Goal: Task Accomplishment & Management: Manage account settings

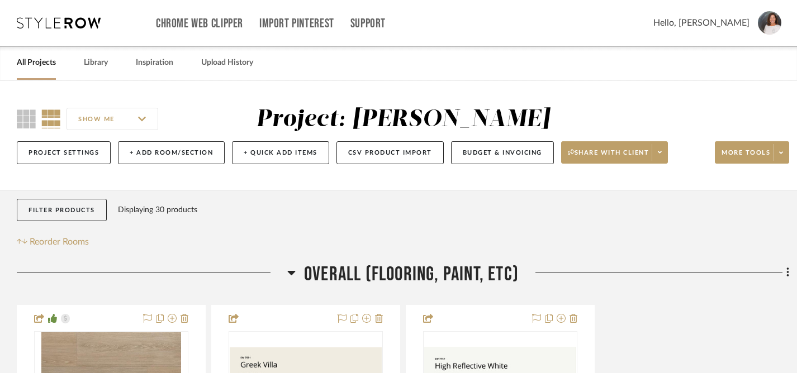
click at [43, 65] on link "All Projects" at bounding box center [36, 62] width 39 height 15
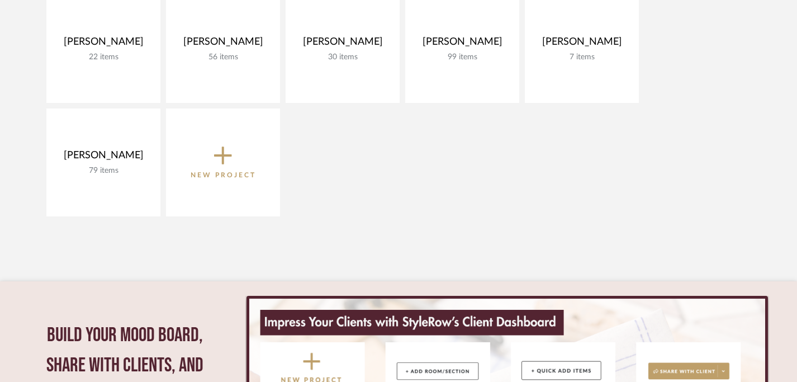
scroll to position [283, 0]
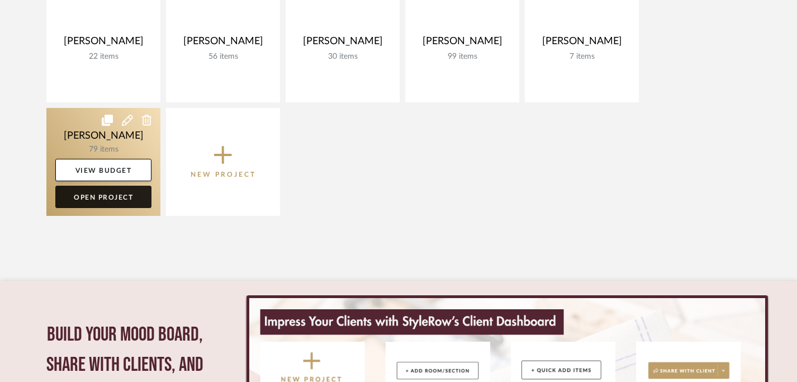
click at [115, 198] on link "Open Project" at bounding box center [103, 197] width 96 height 22
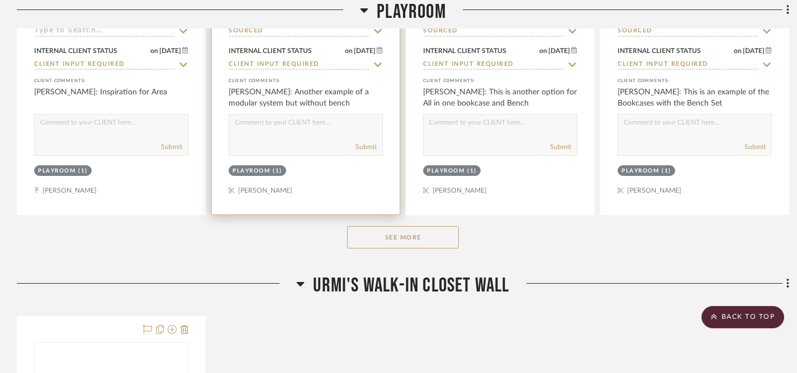
scroll to position [612, 0]
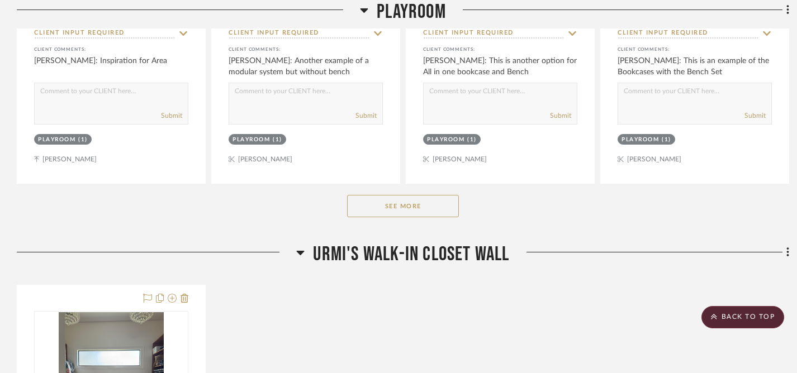
drag, startPoint x: 399, startPoint y: 201, endPoint x: 434, endPoint y: 210, distance: 36.5
click at [399, 201] on button "See More" at bounding box center [403, 206] width 112 height 22
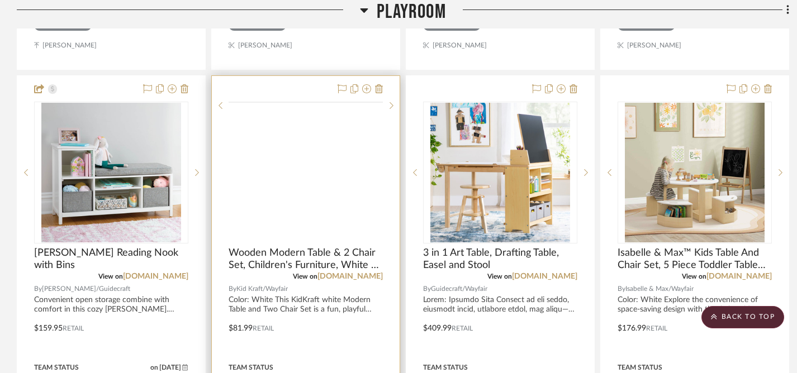
scroll to position [641, 0]
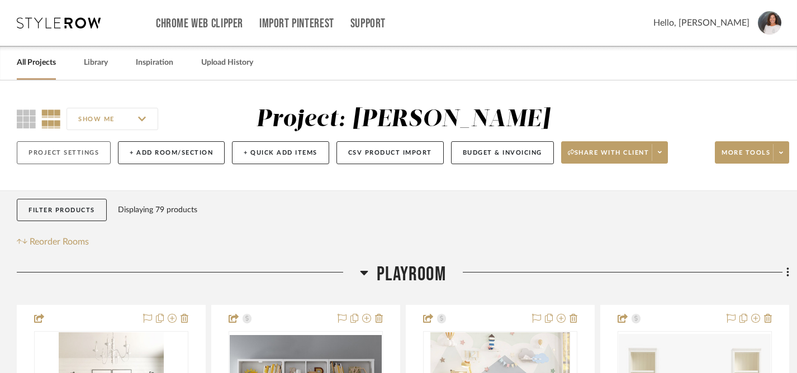
click at [41, 154] on button "Project Settings" at bounding box center [64, 152] width 94 height 23
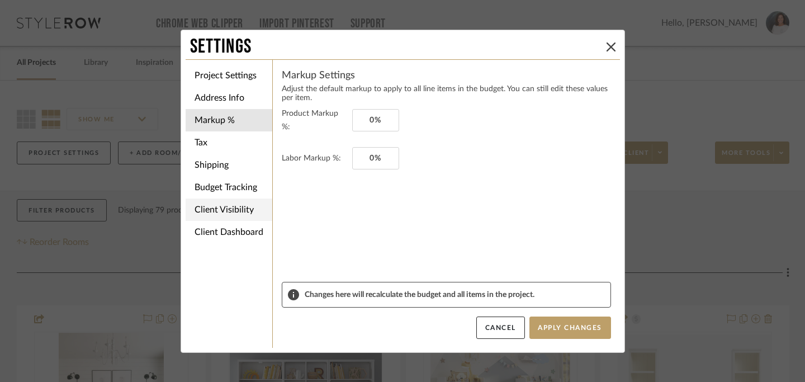
click at [218, 215] on li "Client Visibility" at bounding box center [229, 209] width 87 height 22
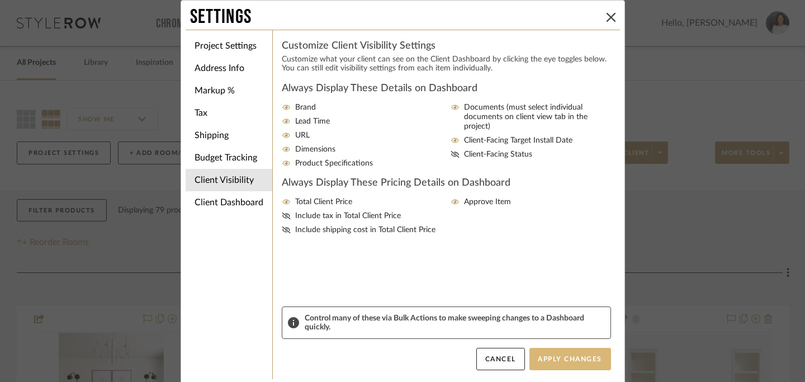
click at [566, 357] on button "Apply Changes" at bounding box center [570, 359] width 82 height 22
click at [612, 18] on button at bounding box center [610, 17] width 13 height 13
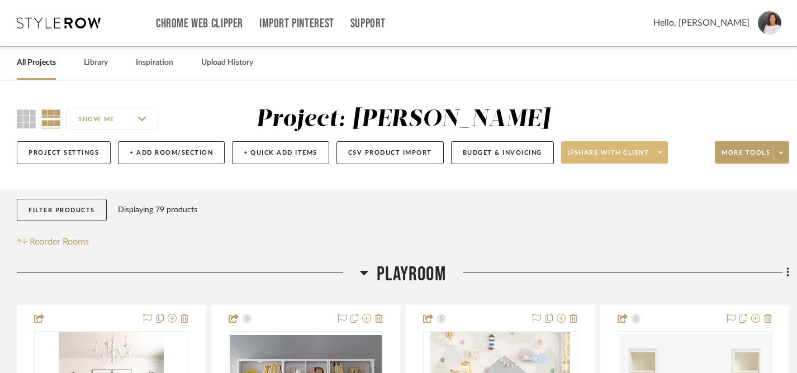
click at [631, 149] on span "Share with client" at bounding box center [609, 157] width 82 height 17
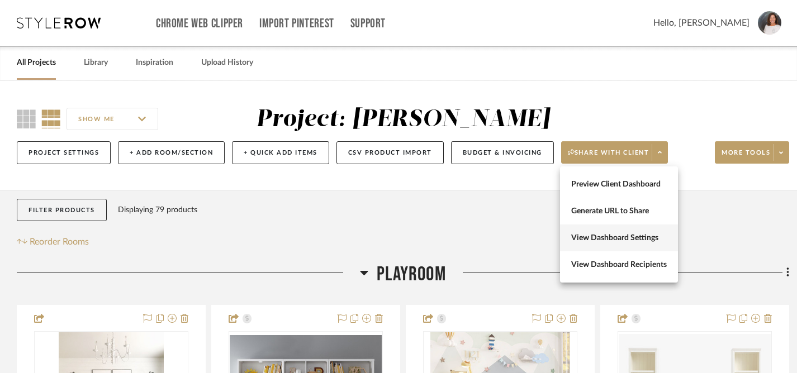
click at [600, 239] on span "View Dashboard Settings" at bounding box center [619, 239] width 96 height 10
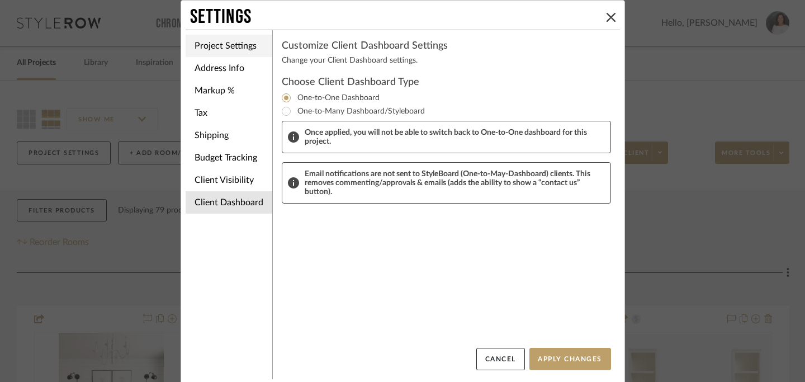
click at [212, 42] on li "Project Settings" at bounding box center [229, 46] width 87 height 22
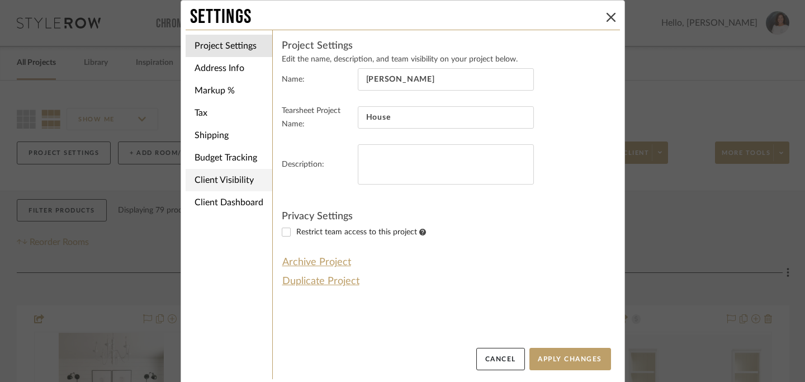
click at [197, 180] on li "Client Visibility" at bounding box center [229, 180] width 87 height 22
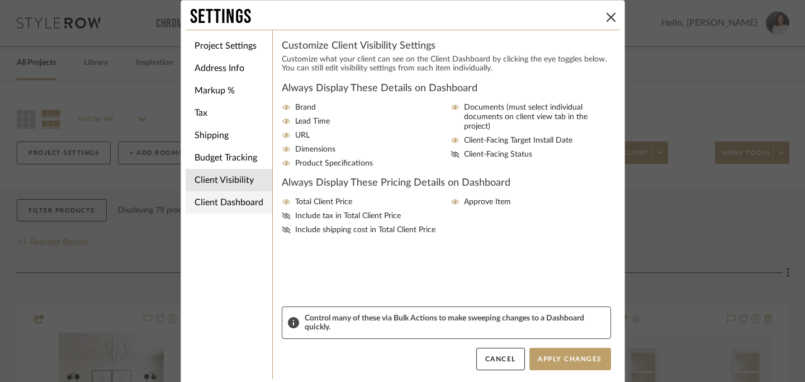
click at [205, 204] on li "Client Dashboard" at bounding box center [229, 202] width 87 height 22
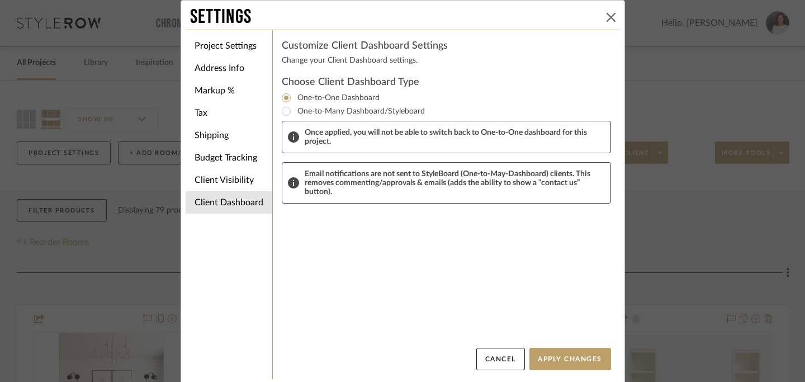
click at [606, 17] on icon at bounding box center [610, 17] width 9 height 9
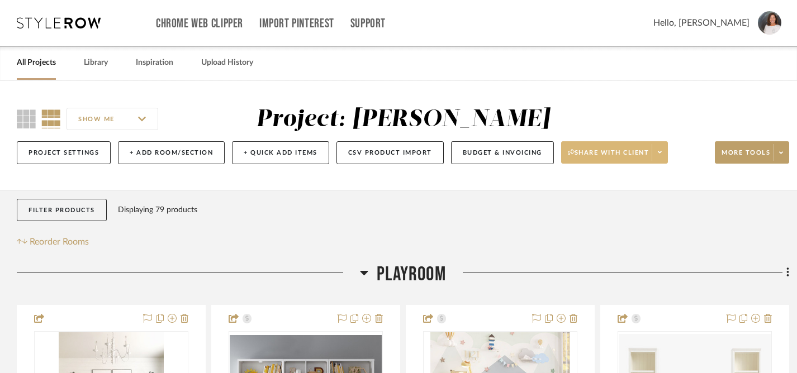
click at [660, 153] on icon at bounding box center [660, 152] width 4 height 6
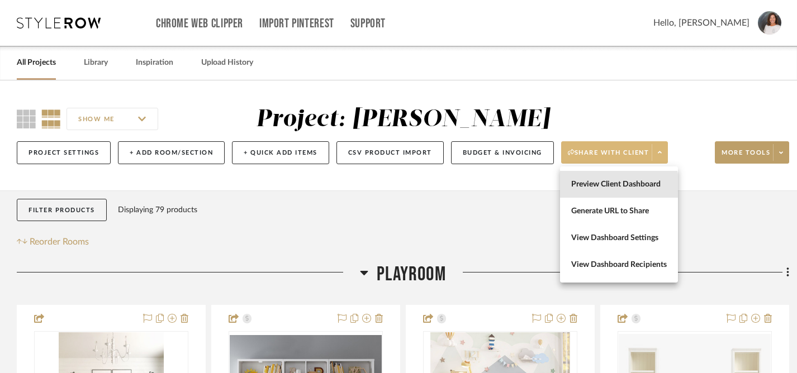
click at [592, 188] on span "Preview Client Dashboard" at bounding box center [619, 185] width 96 height 10
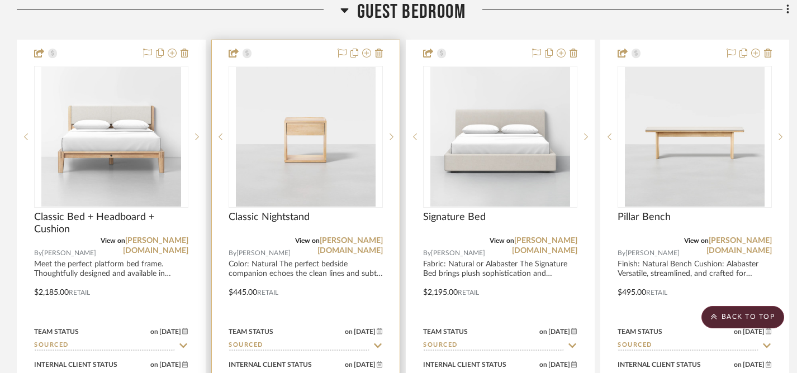
scroll to position [1964, 0]
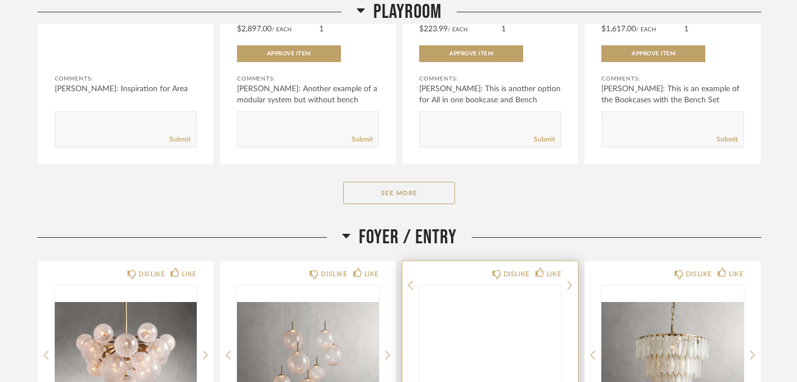
scroll to position [566, 0]
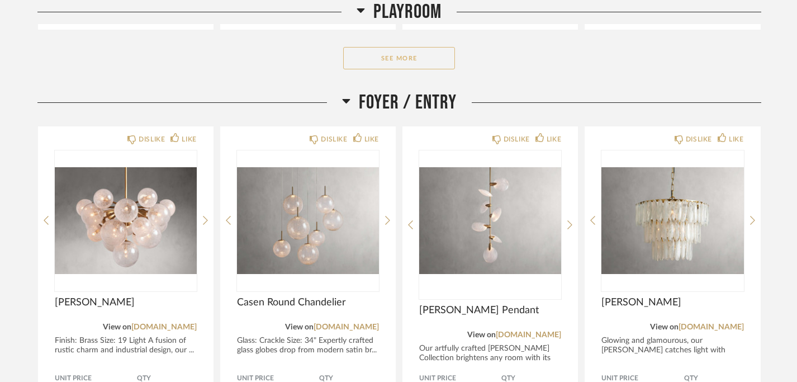
click at [405, 63] on button "See More" at bounding box center [399, 58] width 112 height 22
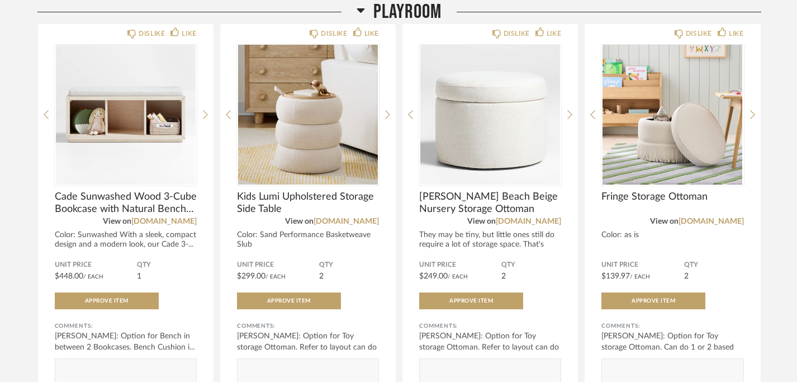
scroll to position [1885, 0]
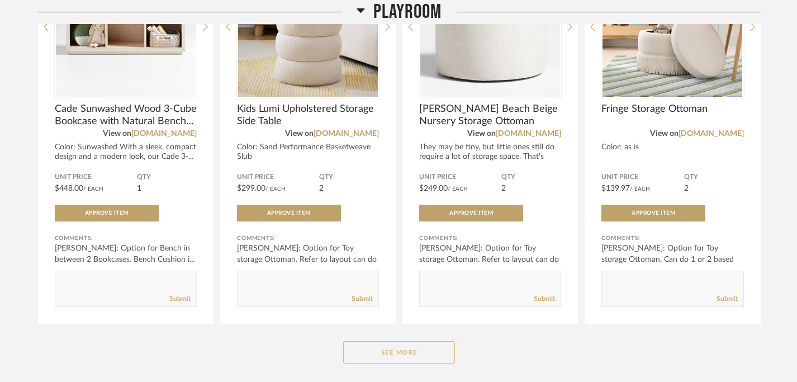
click at [405, 352] on button "See More" at bounding box center [399, 352] width 112 height 22
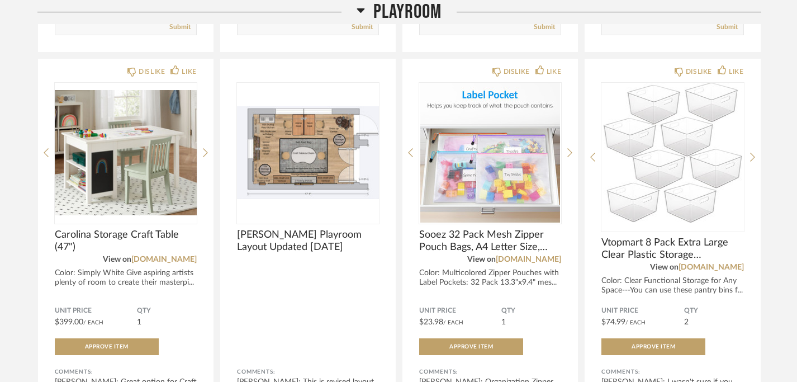
scroll to position [949, 0]
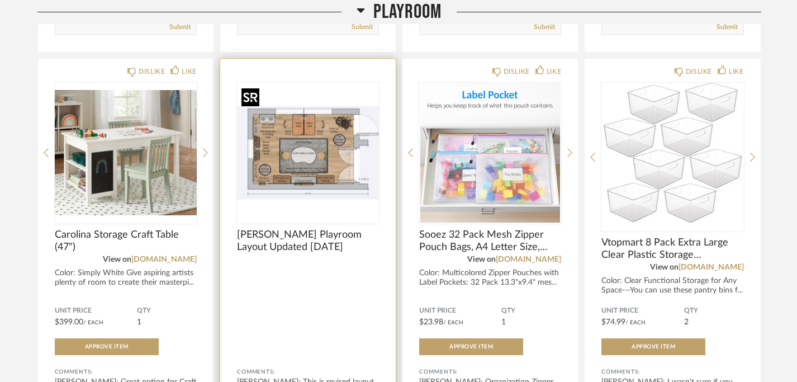
click at [307, 168] on img "0" at bounding box center [308, 153] width 142 height 140
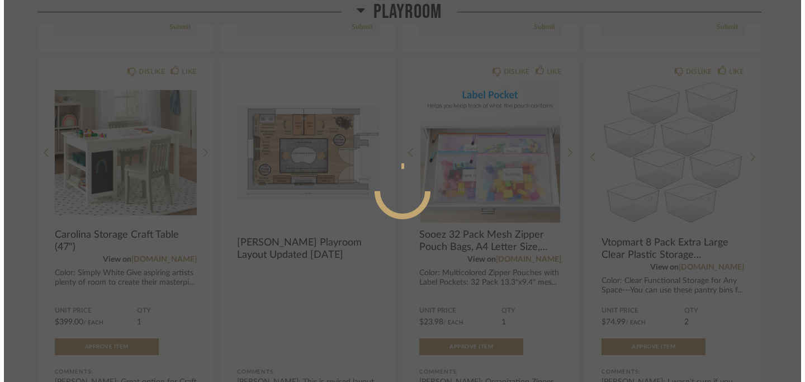
scroll to position [0, 0]
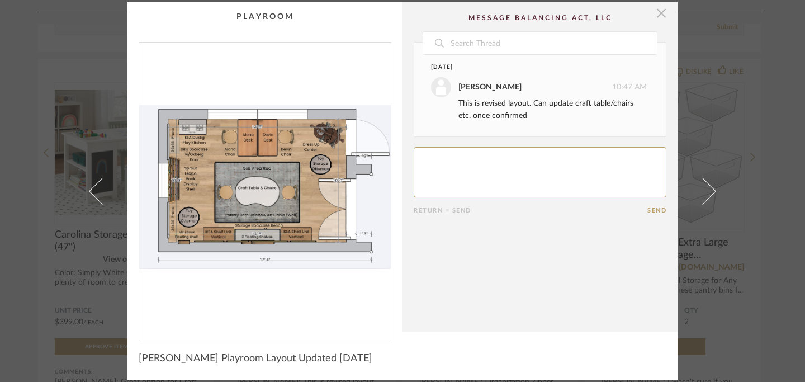
click at [659, 13] on span "button" at bounding box center [661, 13] width 22 height 22
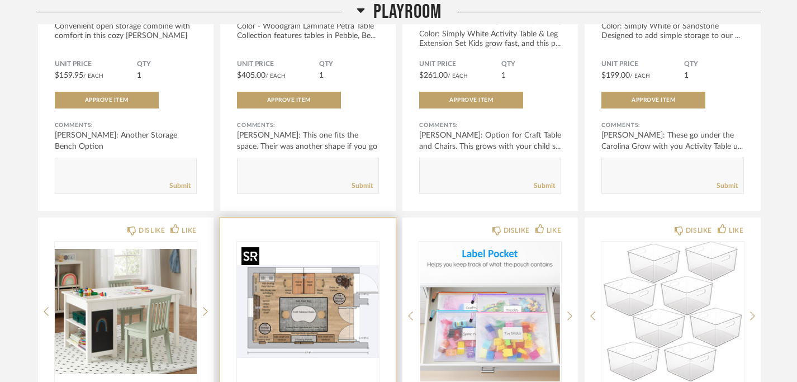
scroll to position [770, 0]
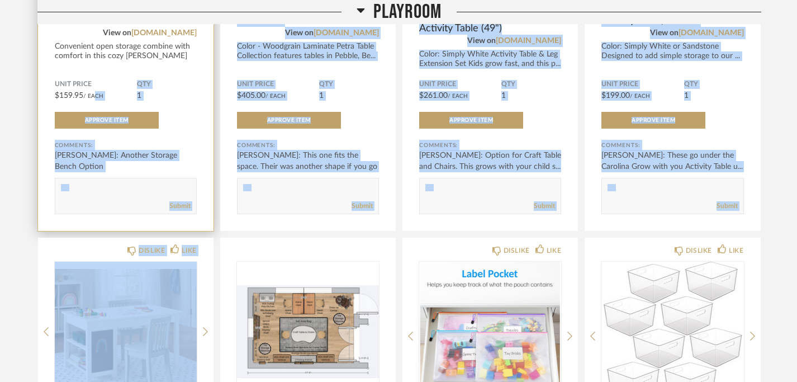
drag, startPoint x: 326, startPoint y: 252, endPoint x: 93, endPoint y: 92, distance: 282.8
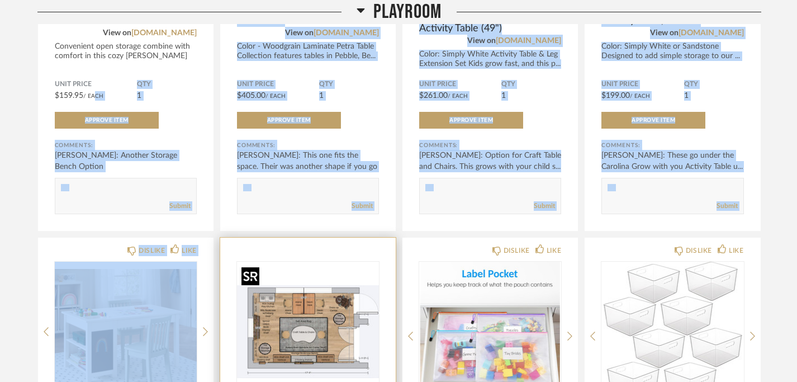
click at [309, 274] on img "0" at bounding box center [308, 332] width 142 height 140
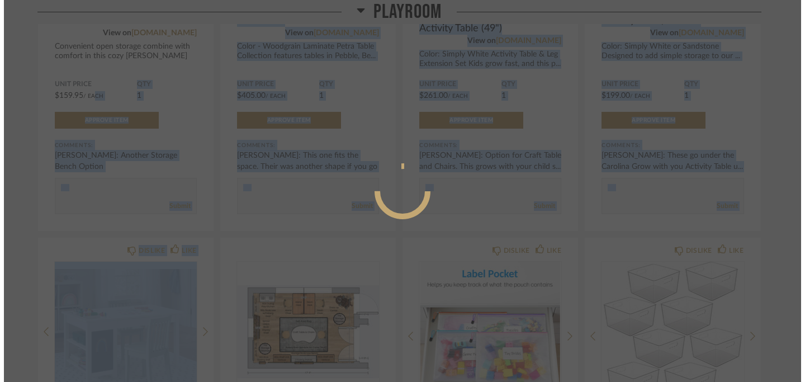
scroll to position [0, 0]
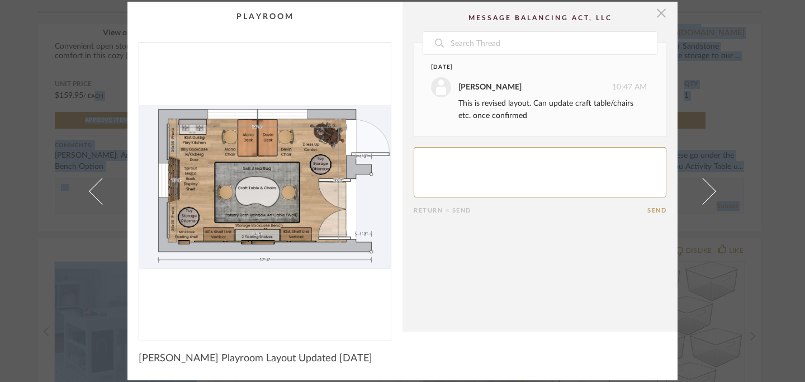
click at [657, 16] on span "button" at bounding box center [661, 13] width 22 height 22
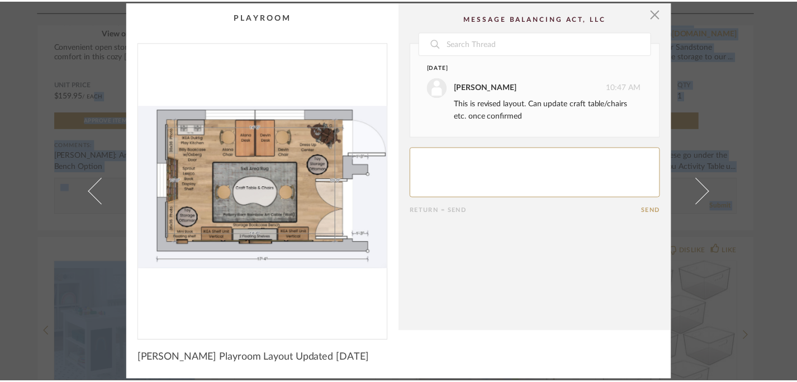
scroll to position [770, 0]
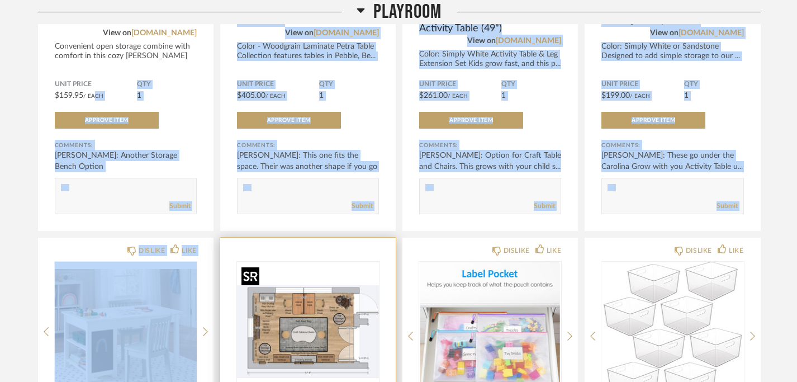
click at [343, 266] on img "0" at bounding box center [308, 332] width 142 height 140
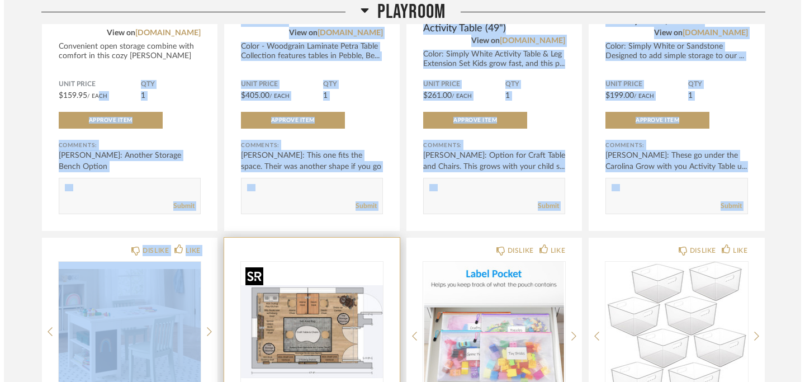
scroll to position [0, 0]
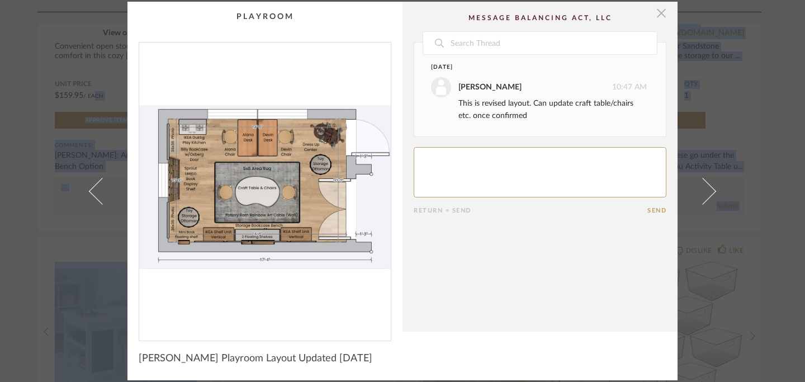
click at [655, 15] on span "button" at bounding box center [661, 13] width 22 height 22
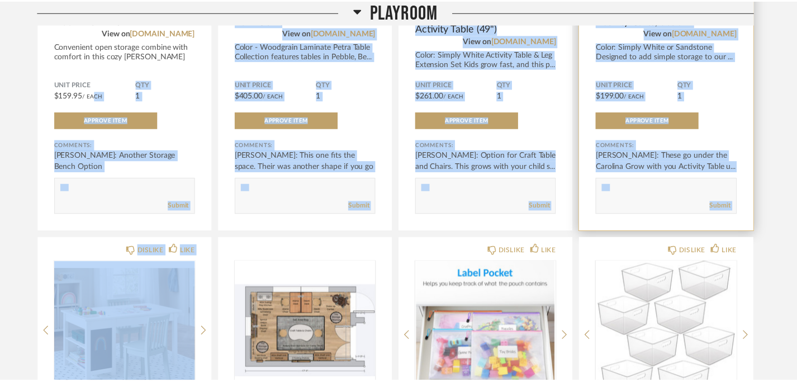
scroll to position [770, 0]
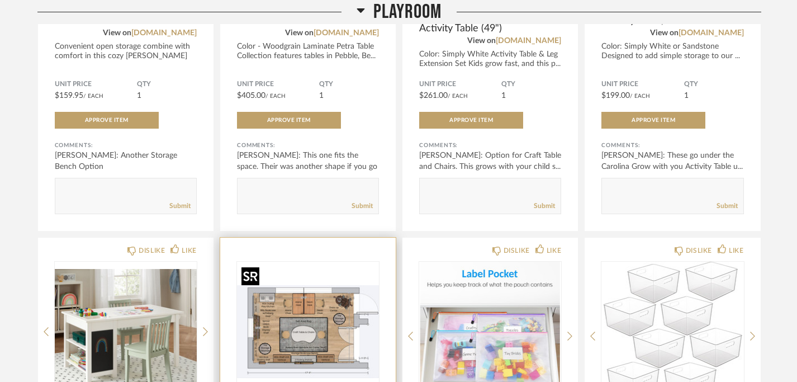
click at [359, 268] on img "0" at bounding box center [308, 332] width 142 height 140
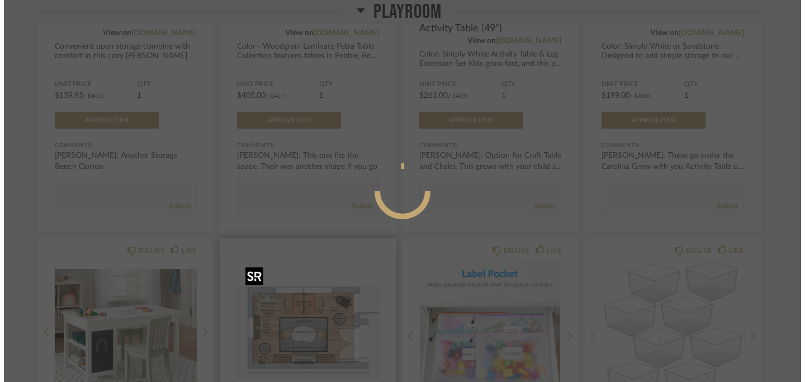
scroll to position [0, 0]
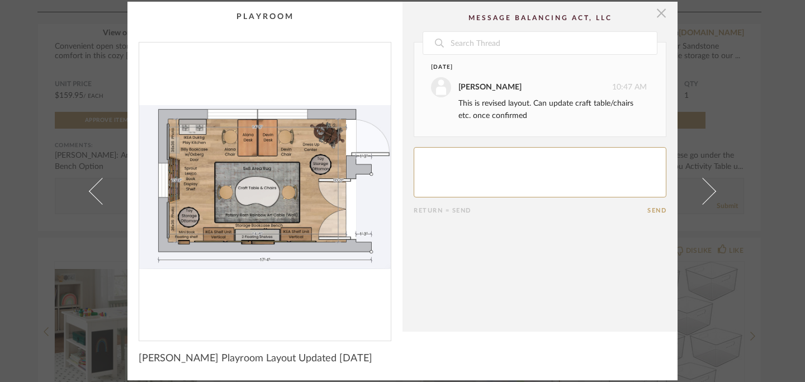
click at [658, 17] on span "button" at bounding box center [661, 13] width 22 height 22
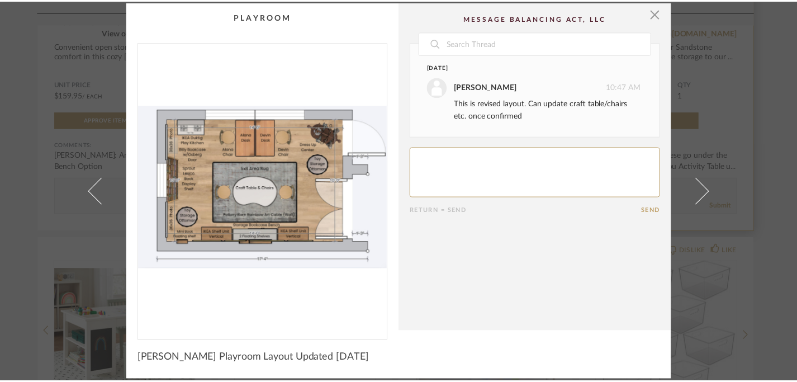
scroll to position [770, 0]
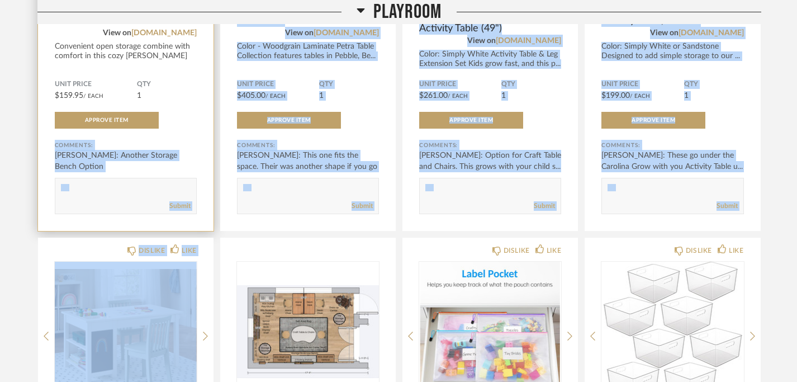
drag, startPoint x: 270, startPoint y: 252, endPoint x: 190, endPoint y: 128, distance: 147.1
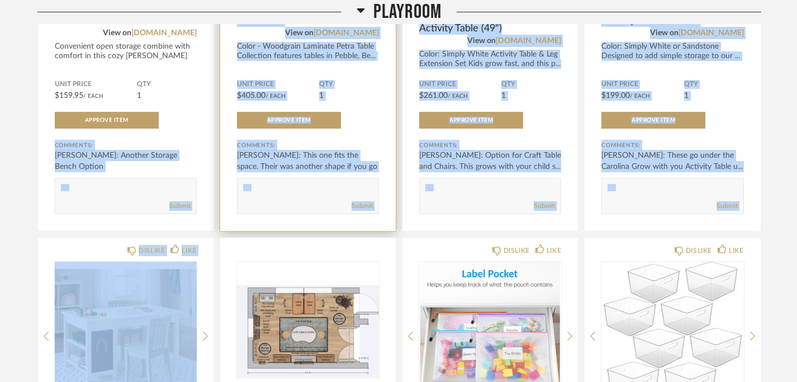
drag, startPoint x: 277, startPoint y: 260, endPoint x: 234, endPoint y: 227, distance: 53.8
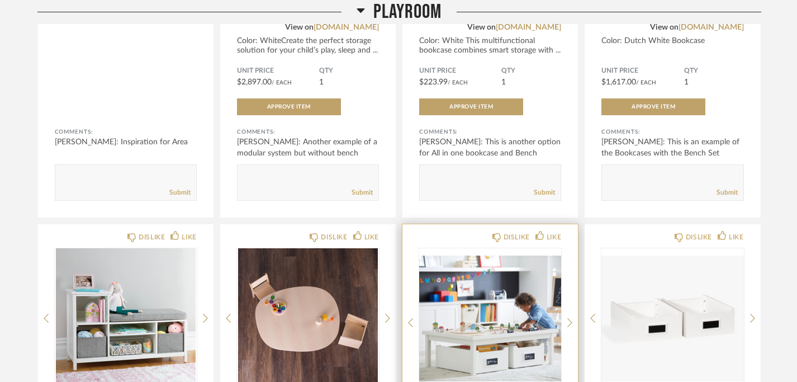
scroll to position [41, 0]
